Goal: Transaction & Acquisition: Subscribe to service/newsletter

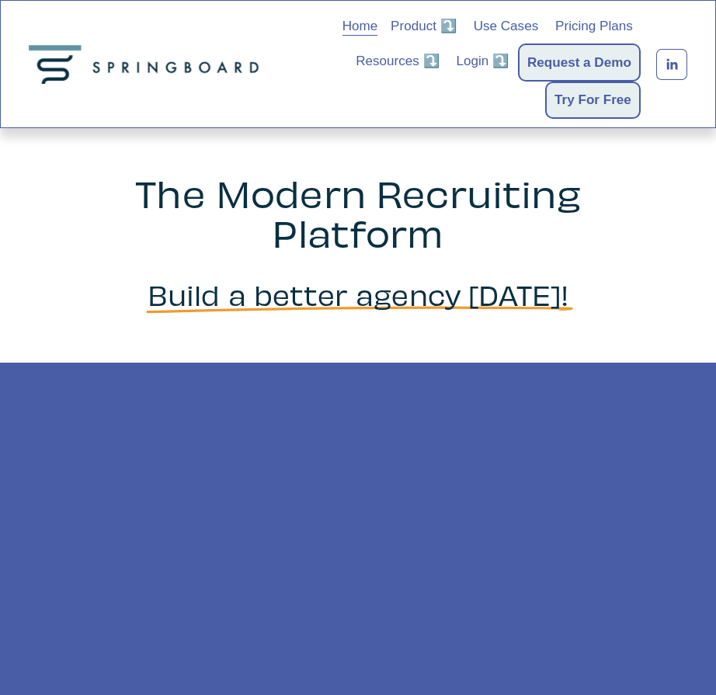
click at [482, 61] on span "Login ⤵️" at bounding box center [482, 61] width 53 height 19
click at [592, 100] on link "Try For Free" at bounding box center [593, 99] width 77 height 21
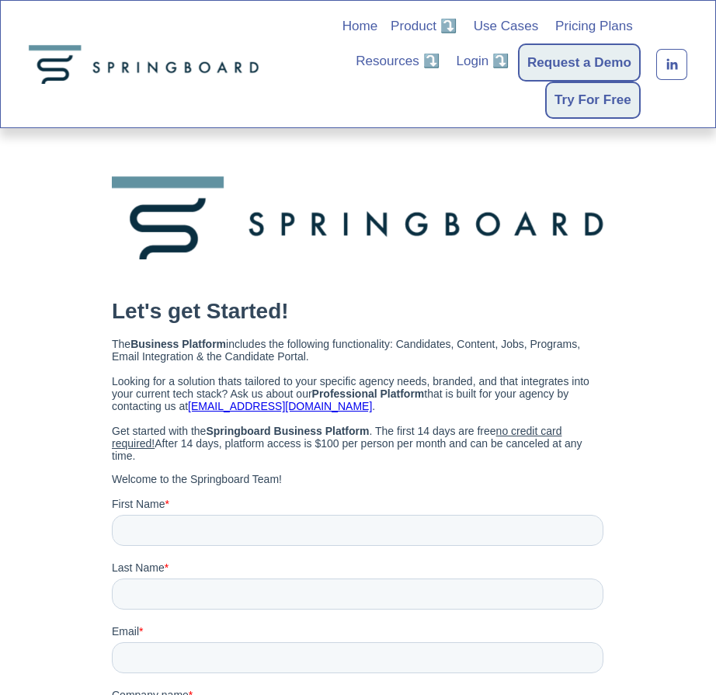
scroll to position [6, 0]
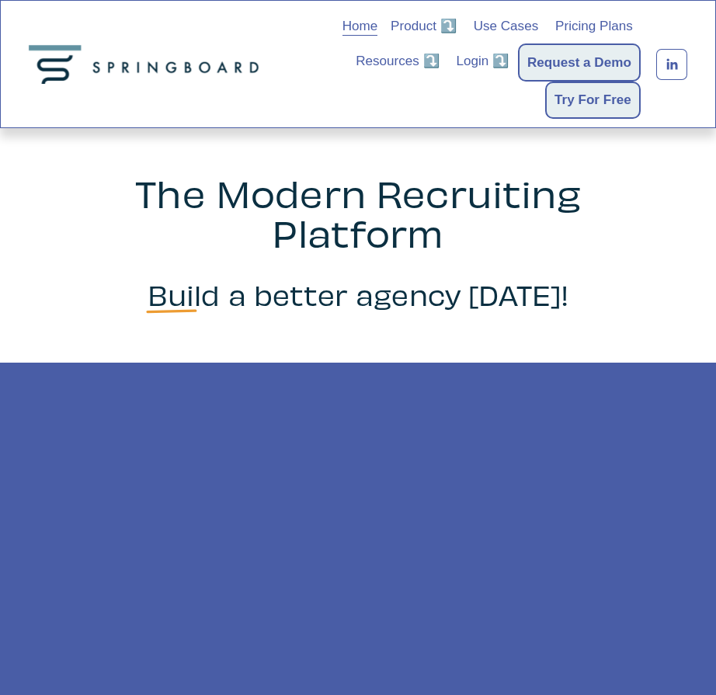
click at [482, 61] on span "Login ⤵️" at bounding box center [482, 61] width 53 height 19
